Goal: Task Accomplishment & Management: Manage account settings

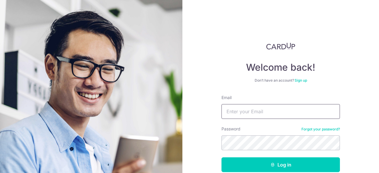
click at [272, 106] on input "Email" at bounding box center [281, 111] width 119 height 15
type input "[EMAIL_ADDRESS][DOMAIN_NAME]"
click at [222, 158] on button "Log in" at bounding box center [281, 165] width 119 height 15
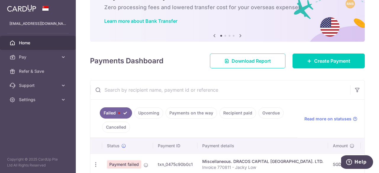
scroll to position [66, 0]
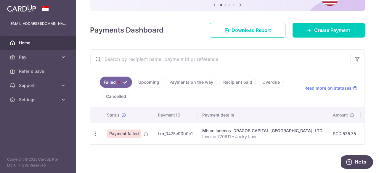
click at [200, 145] on div "× Pause Schedule Pause all future payments in this series Pause just this one p…" at bounding box center [227, 86] width 303 height 173
click at [95, 131] on icon "button" at bounding box center [96, 134] width 6 height 6
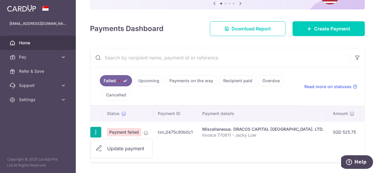
click at [116, 151] on span "Update payment" at bounding box center [127, 148] width 40 height 7
radio input "true"
type input "525.75"
type input "Invoice 770811 - Jacky Low"
type input "REC185"
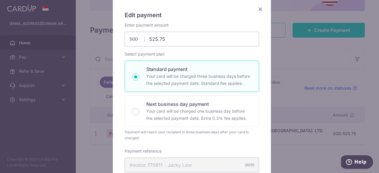
scroll to position [0, 0]
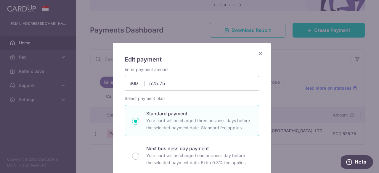
drag, startPoint x: 257, startPoint y: 57, endPoint x: 269, endPoint y: 76, distance: 22.2
click at [257, 57] on icon "Close" at bounding box center [260, 53] width 7 height 7
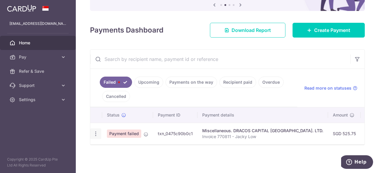
click at [95, 132] on icon "button" at bounding box center [96, 134] width 6 height 6
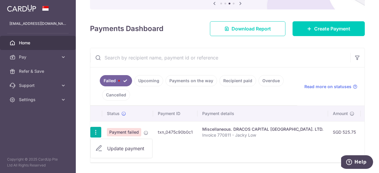
click at [119, 147] on span "Update payment" at bounding box center [127, 148] width 40 height 7
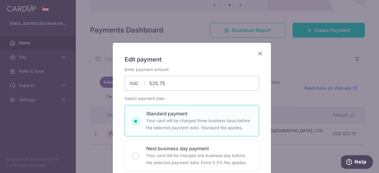
click at [257, 56] on icon "Close" at bounding box center [260, 53] width 7 height 7
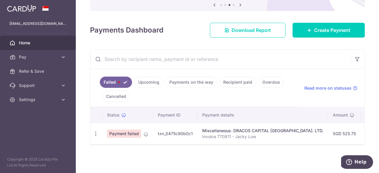
click at [250, 82] on link "Recipient paid" at bounding box center [238, 82] width 37 height 11
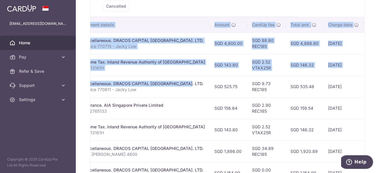
scroll to position [0, 175]
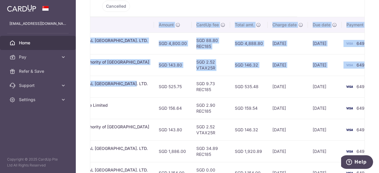
drag, startPoint x: 334, startPoint y: 80, endPoint x: 269, endPoint y: 86, distance: 65.5
click at [269, 86] on tr "PDF Receipt Payment Sent txn_ec683ea19bd Miscellaneous. DRACOS CAPITAL PTE. LTD…" at bounding box center [151, 87] width 471 height 22
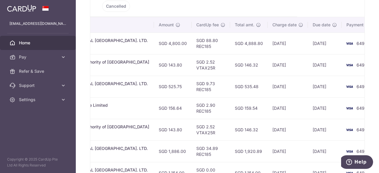
click at [192, 23] on th "CardUp fee" at bounding box center [211, 24] width 39 height 15
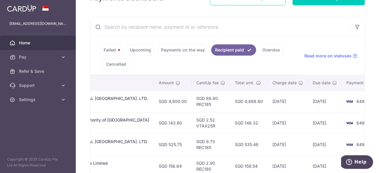
scroll to position [37, 0]
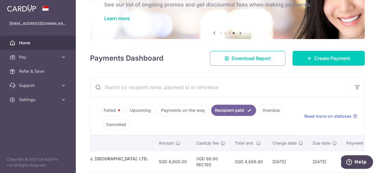
click at [112, 111] on link "Failed" at bounding box center [112, 110] width 24 height 11
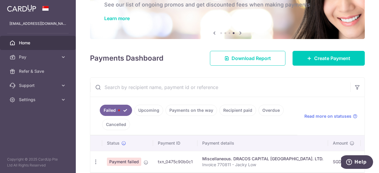
scroll to position [66, 0]
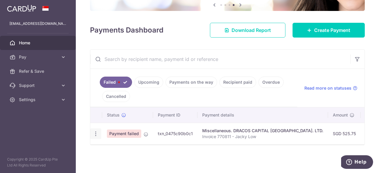
click at [98, 132] on icon "button" at bounding box center [96, 134] width 6 height 6
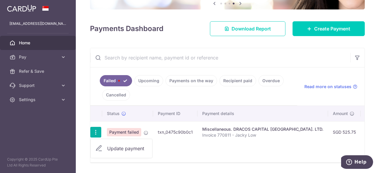
click at [127, 146] on span "Update payment" at bounding box center [127, 148] width 40 height 7
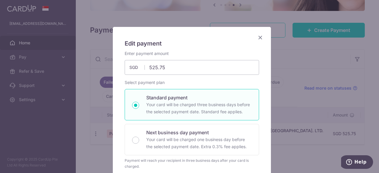
scroll to position [9, 0]
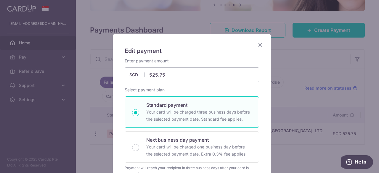
click at [257, 44] on icon "Close" at bounding box center [260, 44] width 7 height 7
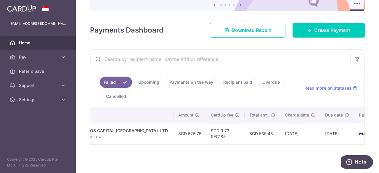
scroll to position [0, 0]
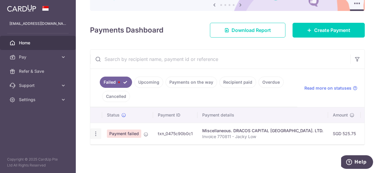
click at [94, 131] on icon "button" at bounding box center [96, 134] width 6 height 6
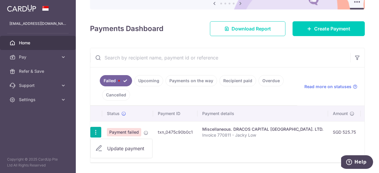
click at [113, 146] on span "Update payment" at bounding box center [127, 148] width 40 height 7
radio input "true"
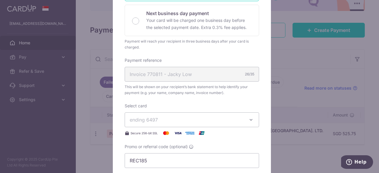
scroll to position [148, 0]
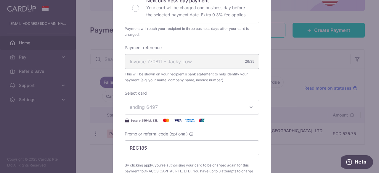
drag, startPoint x: 262, startPoint y: 78, endPoint x: 251, endPoint y: 77, distance: 11.0
click at [253, 77] on div "Edit payment By clicking apply, you will make changes to all payments to DRACOS…" at bounding box center [192, 92] width 158 height 394
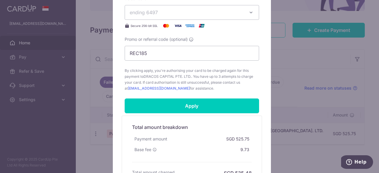
scroll to position [296, 0]
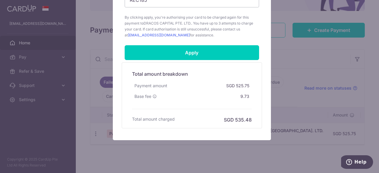
click at [257, 83] on div "Total amount breakdown Payment amount SGD 525.75 Base fee 9.73 Processing fee N…" at bounding box center [192, 96] width 140 height 66
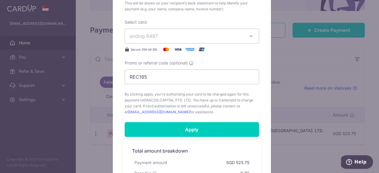
scroll to position [207, 0]
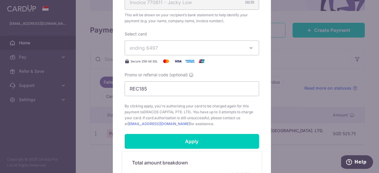
click at [235, 52] on button "ending 6497" at bounding box center [192, 48] width 135 height 15
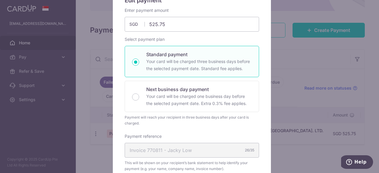
scroll to position [0, 0]
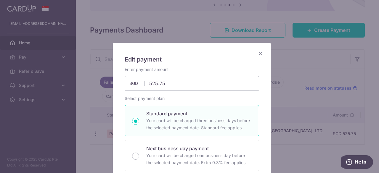
click at [258, 53] on icon "Close" at bounding box center [260, 53] width 7 height 7
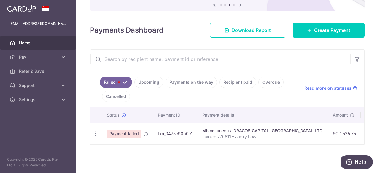
click at [30, 41] on span "Home" at bounding box center [38, 43] width 39 height 6
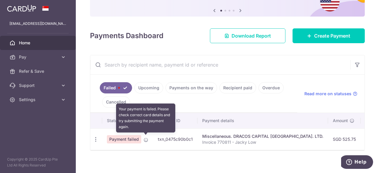
click at [146, 139] on icon at bounding box center [146, 140] width 5 height 5
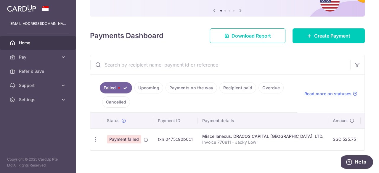
click at [95, 144] on td "Update payment" at bounding box center [96, 140] width 12 height 22
click at [97, 140] on icon "button" at bounding box center [96, 140] width 6 height 6
click at [130, 152] on span "Update payment" at bounding box center [127, 155] width 40 height 7
radio input "true"
type input "525.75"
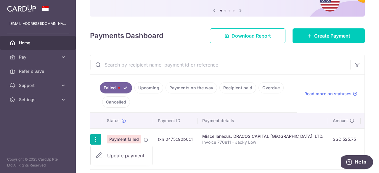
type input "Invoice 770811 - Jacky Low"
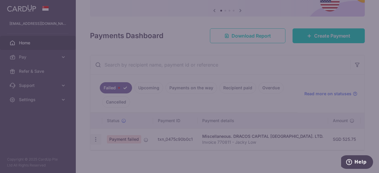
type input "REC185"
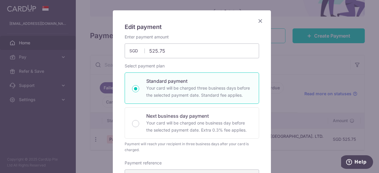
scroll to position [30, 0]
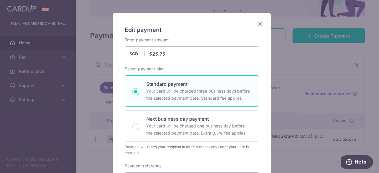
click at [285, 82] on div "Edit payment By clicking apply, you will make changes to all payments to DRACOS…" at bounding box center [189, 86] width 379 height 173
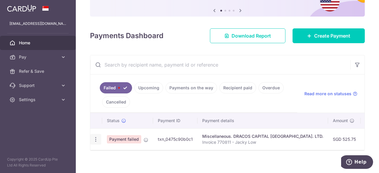
click at [98, 140] on icon "button" at bounding box center [96, 140] width 6 height 6
